Goal: Task Accomplishment & Management: Manage account settings

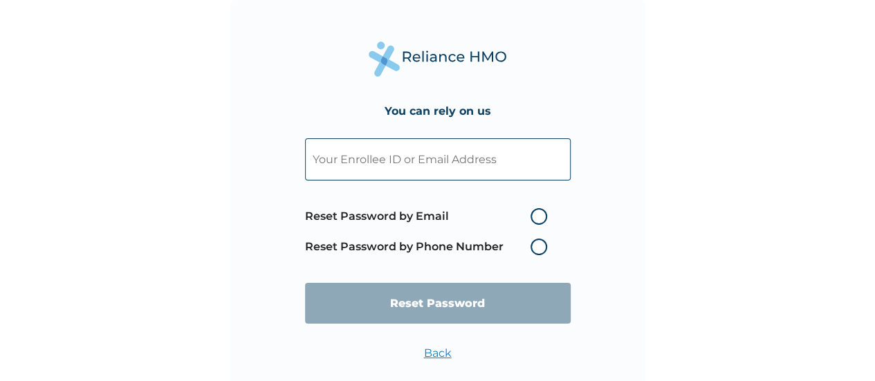
click at [401, 167] on input "text" at bounding box center [438, 159] width 266 height 42
paste input "[EMAIL_ADDRESS][DOMAIN_NAME]"
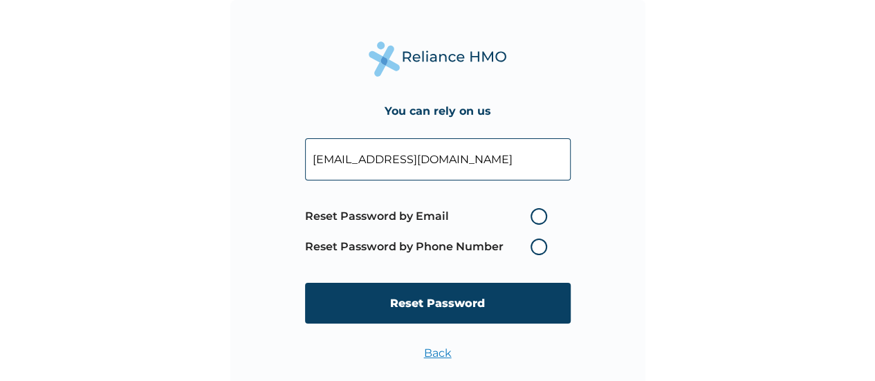
type input "[EMAIL_ADDRESS][DOMAIN_NAME]"
click at [533, 216] on label "Reset Password by Email" at bounding box center [429, 216] width 249 height 17
click at [533, 216] on input "Reset Password by Email" at bounding box center [522, 216] width 22 height 22
radio input "true"
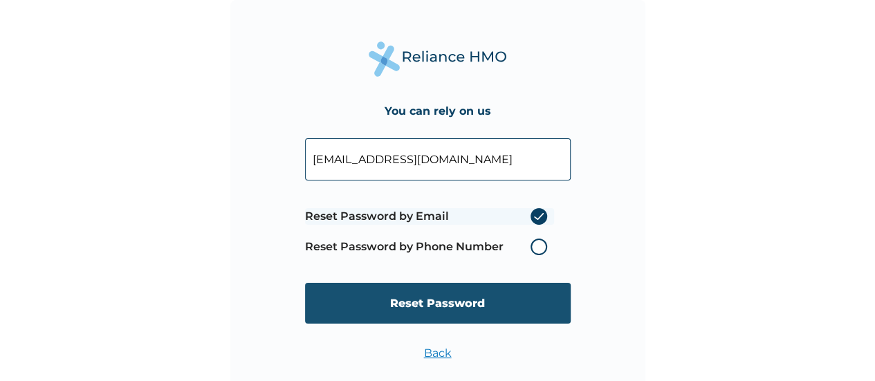
click at [444, 313] on input "Reset Password" at bounding box center [438, 303] width 266 height 41
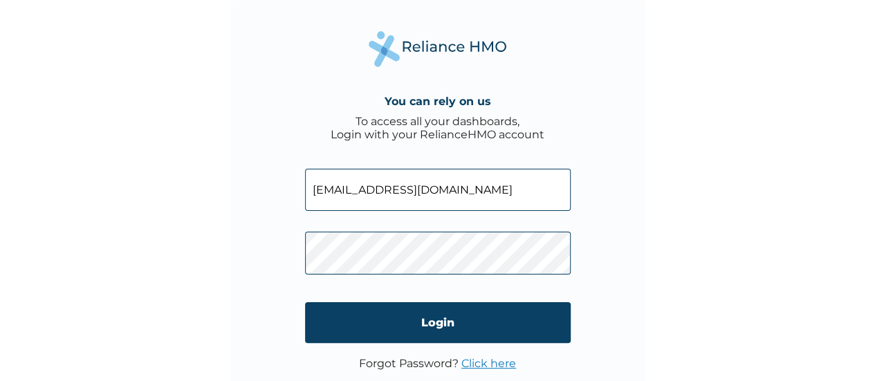
click at [488, 362] on link "Click here" at bounding box center [488, 363] width 55 height 13
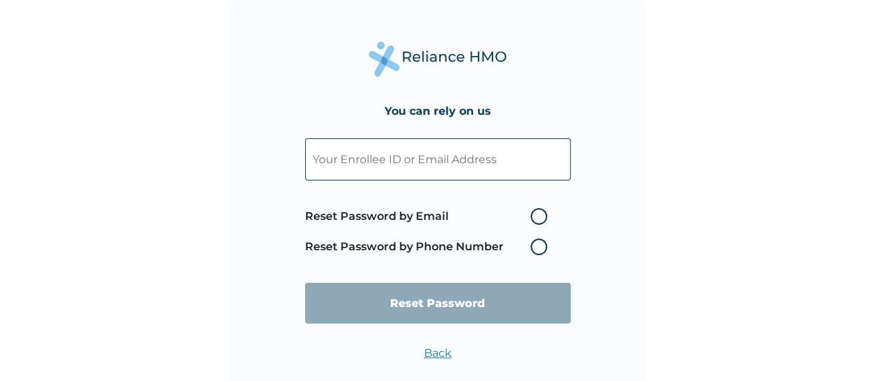
click at [382, 161] on input "text" at bounding box center [438, 159] width 266 height 42
paste input "[EMAIL_ADDRESS][DOMAIN_NAME]"
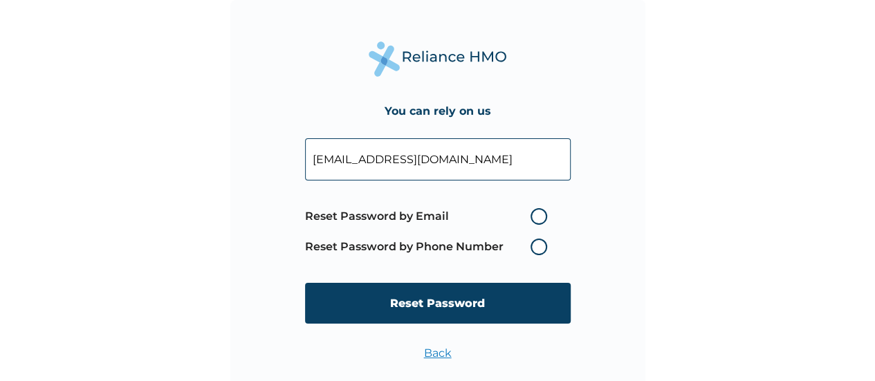
type input "[EMAIL_ADDRESS][DOMAIN_NAME]"
click at [536, 212] on label "Reset Password by Email" at bounding box center [429, 216] width 249 height 17
click at [533, 212] on input "Reset Password by Email" at bounding box center [522, 216] width 22 height 22
radio input "true"
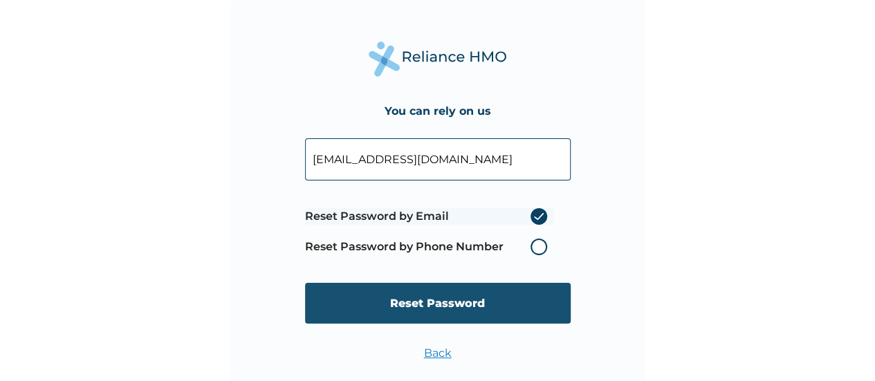
click at [454, 299] on input "Reset Password" at bounding box center [438, 303] width 266 height 41
